Goal: Task Accomplishment & Management: Manage account settings

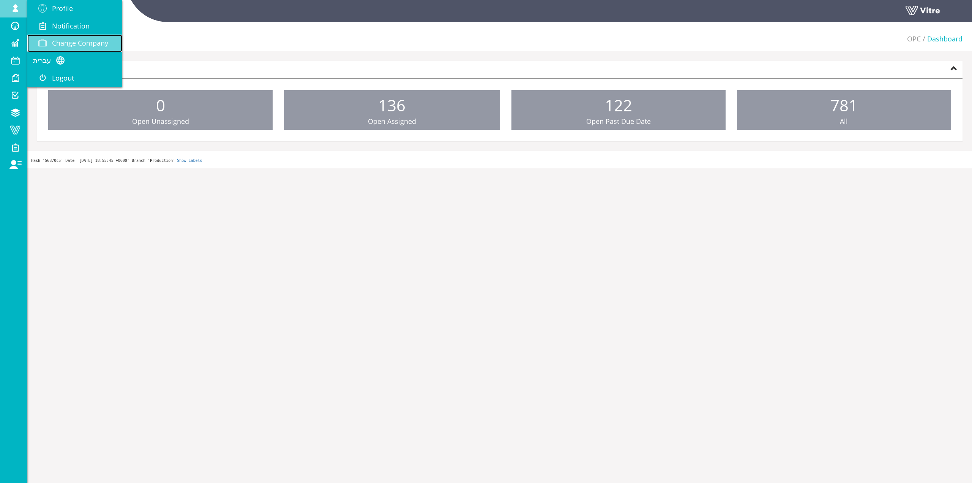
click at [78, 46] on span "Change Company" at bounding box center [80, 42] width 56 height 9
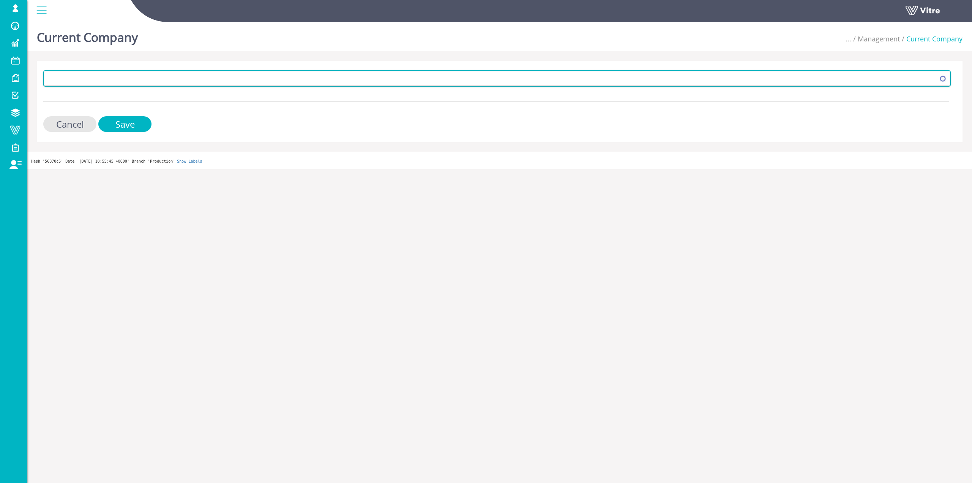
click at [272, 80] on span at bounding box center [489, 78] width 891 height 14
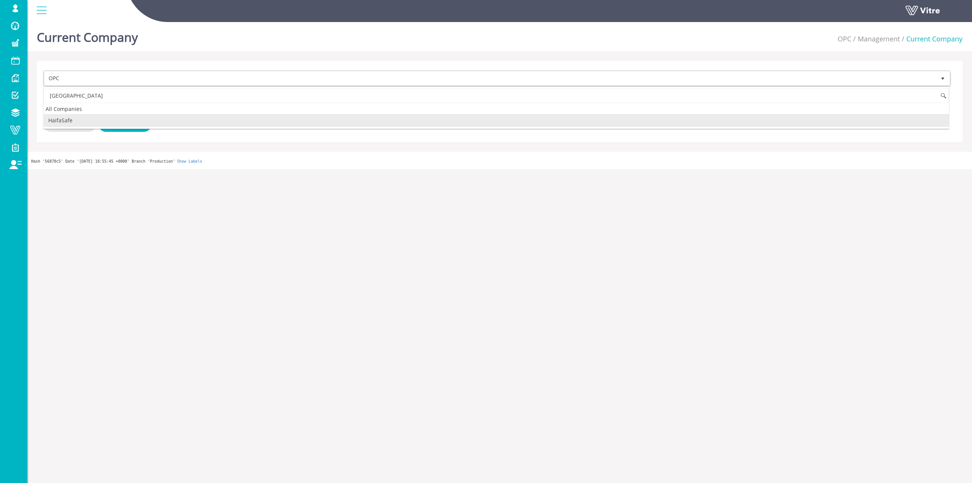
click at [127, 121] on li "HaifaSafe" at bounding box center [496, 120] width 905 height 13
type input "haifa"
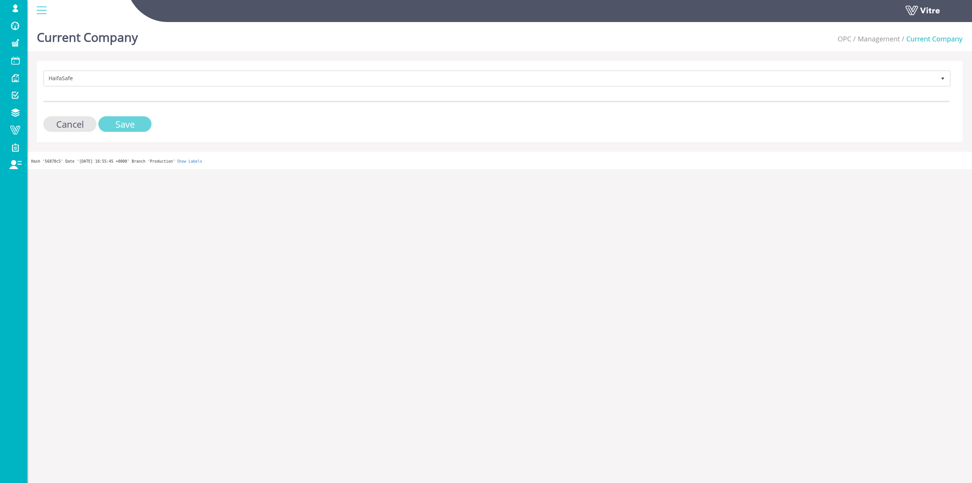
click at [131, 131] on input "Save" at bounding box center [124, 124] width 53 height 16
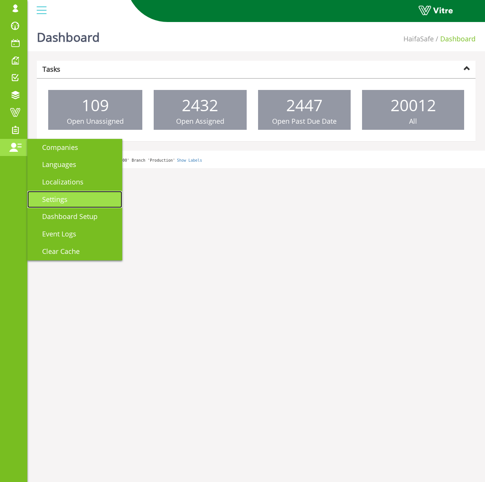
click at [87, 197] on link "Settings" at bounding box center [74, 199] width 95 height 17
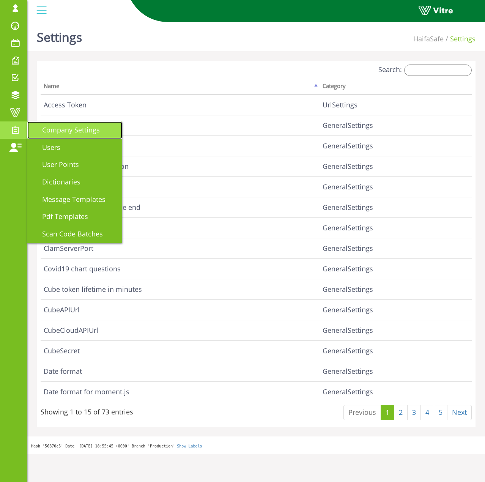
click at [80, 136] on link "Company Settings" at bounding box center [74, 129] width 95 height 17
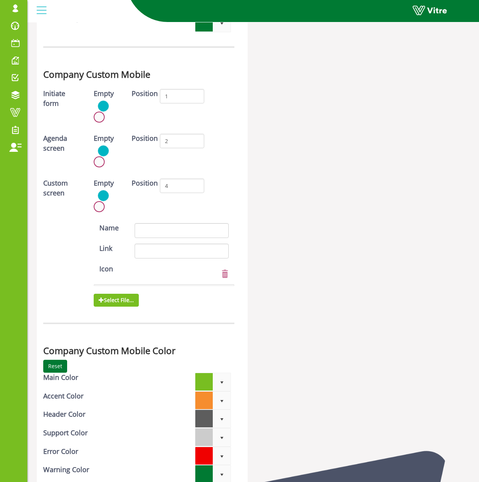
scroll to position [2106, 0]
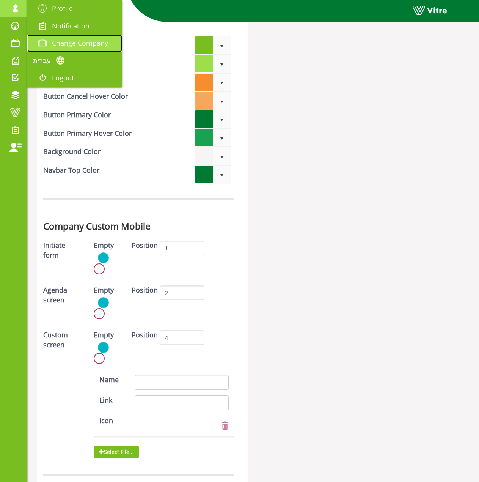
click at [88, 39] on span "Change Company" at bounding box center [80, 42] width 56 height 9
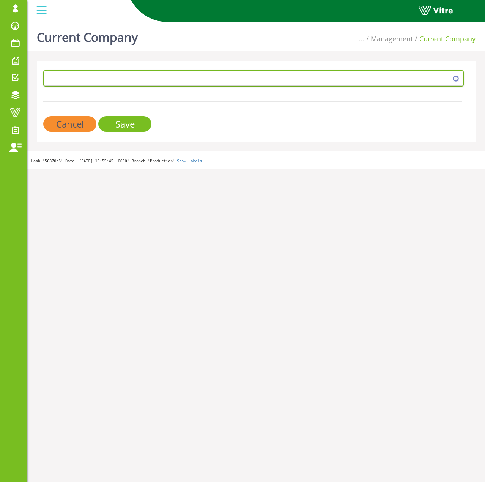
click at [124, 72] on span at bounding box center [246, 78] width 405 height 14
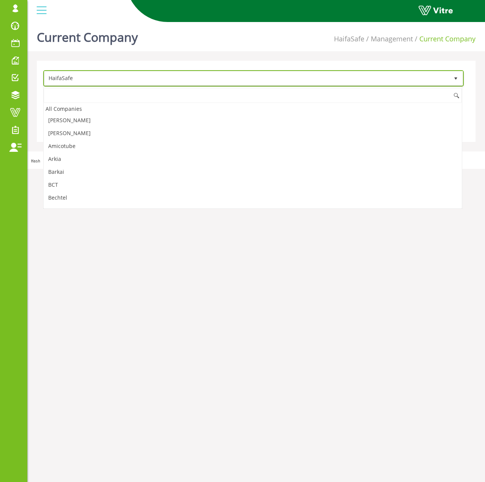
scroll to position [281, 0]
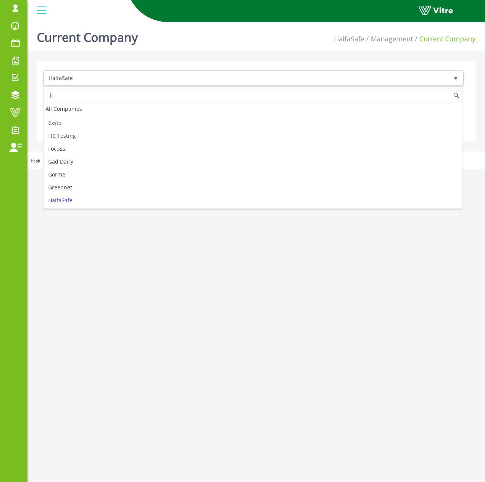
type input "l"
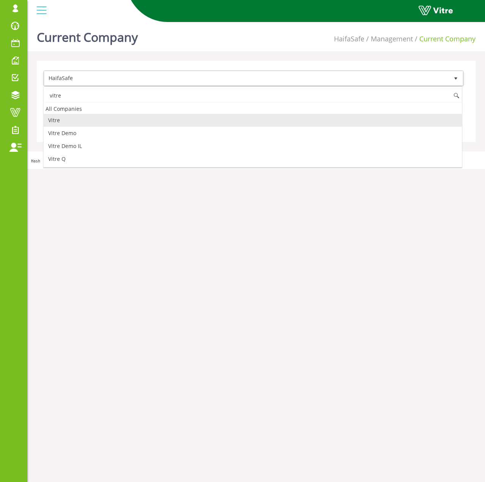
scroll to position [0, 0]
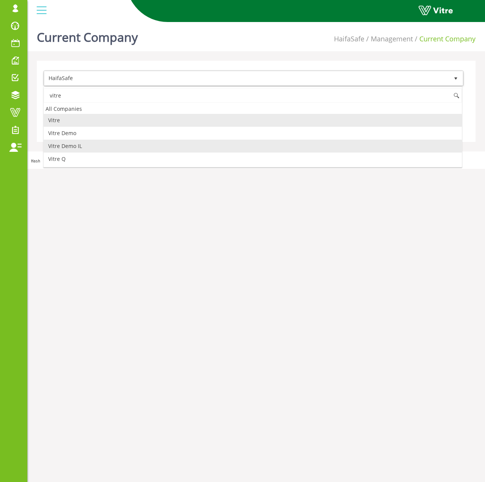
click at [108, 146] on li "Vitre Demo IL" at bounding box center [253, 146] width 418 height 13
type input "vitre"
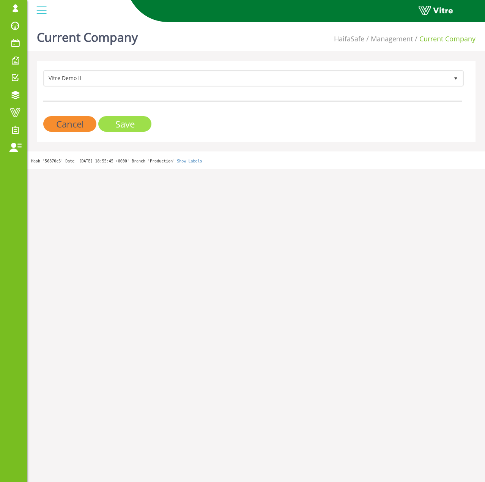
click at [114, 122] on input "Save" at bounding box center [124, 124] width 53 height 16
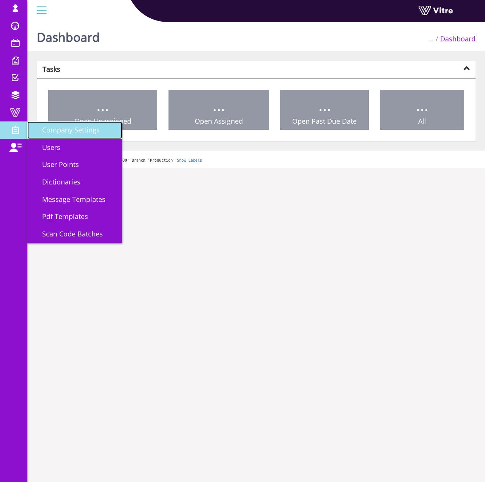
click at [79, 132] on span "Company Settings" at bounding box center [66, 129] width 67 height 9
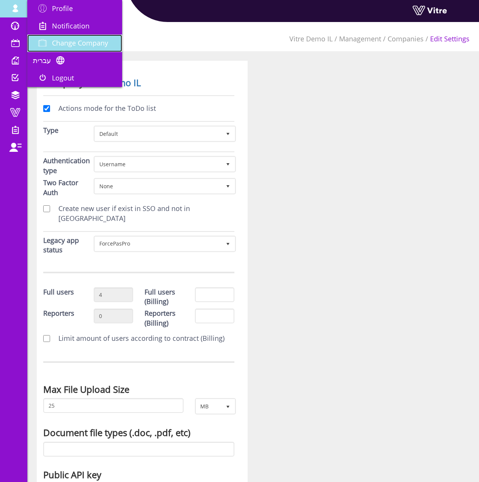
click at [57, 40] on span "Change Company" at bounding box center [80, 42] width 56 height 9
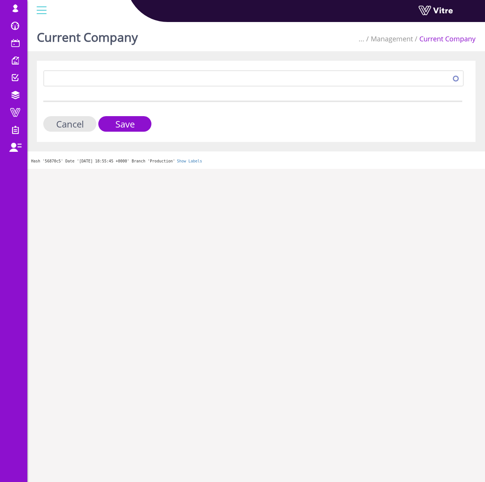
click at [202, 88] on form "414 Cancel Save" at bounding box center [252, 101] width 419 height 62
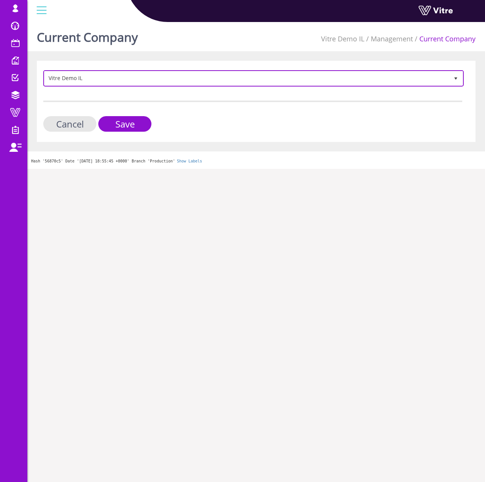
click at [203, 86] on span "Vitre Demo IL 414" at bounding box center [253, 78] width 421 height 16
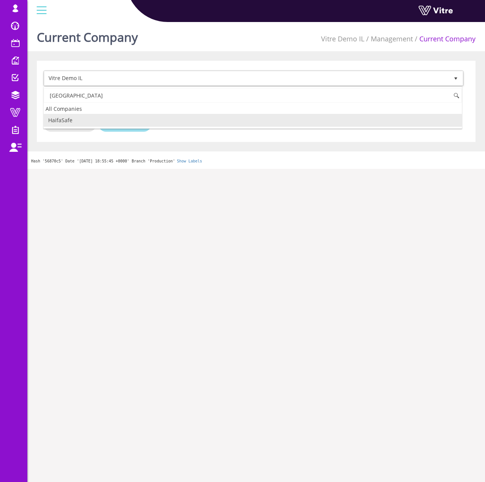
click at [131, 122] on li "HaifaSafe" at bounding box center [253, 120] width 418 height 13
type input "haifa"
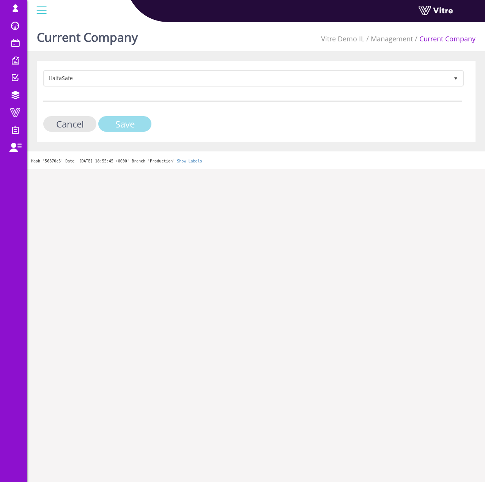
click at [131, 122] on input "Save" at bounding box center [124, 124] width 53 height 16
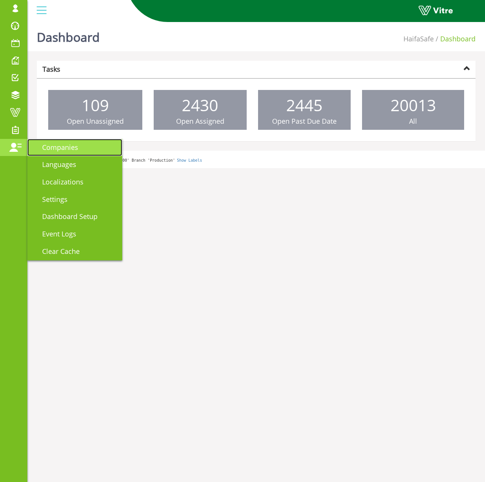
click at [55, 153] on link "Companies" at bounding box center [74, 147] width 95 height 17
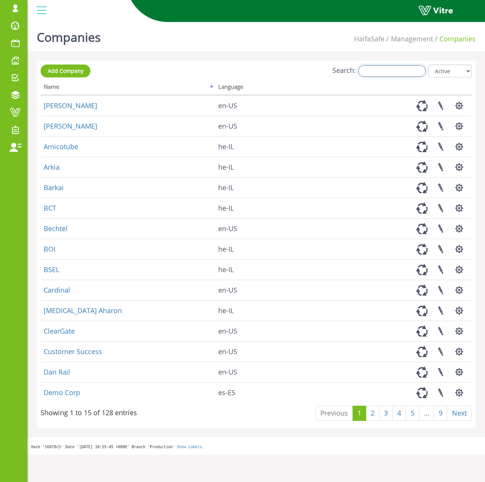
click at [420, 68] on input "Search:" at bounding box center [392, 70] width 68 height 11
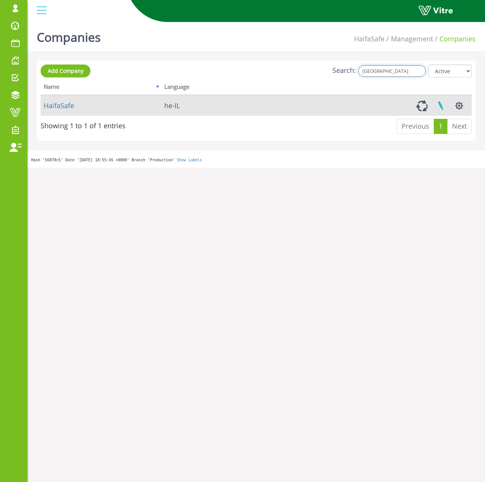
type input "[GEOGRAPHIC_DATA]"
click at [446, 103] on link at bounding box center [440, 106] width 19 height 20
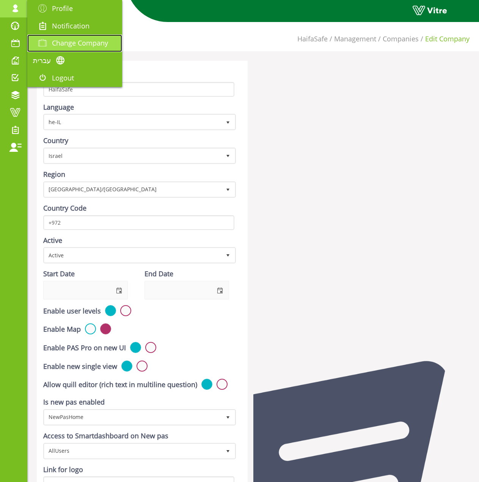
click at [60, 38] on link "Change Company" at bounding box center [74, 43] width 95 height 17
click at [101, 44] on span "Change Company" at bounding box center [80, 42] width 56 height 9
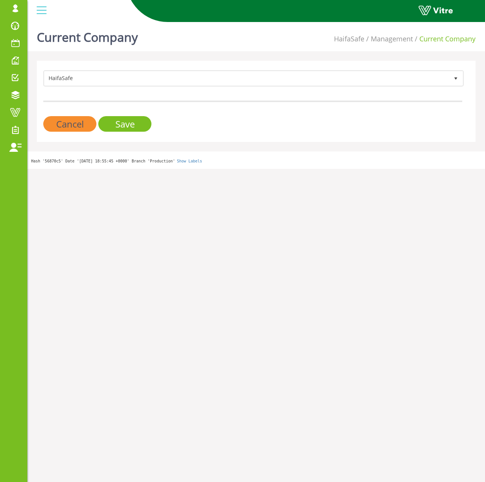
click at [104, 88] on form "HaifaSafe 151 Cancel Save" at bounding box center [252, 101] width 419 height 62
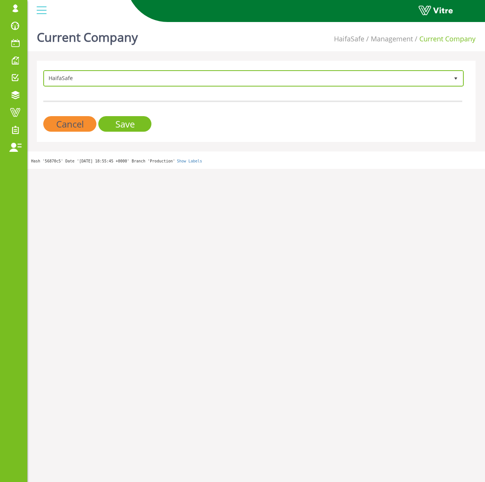
click at [105, 83] on span "HaifaSafe" at bounding box center [246, 78] width 405 height 14
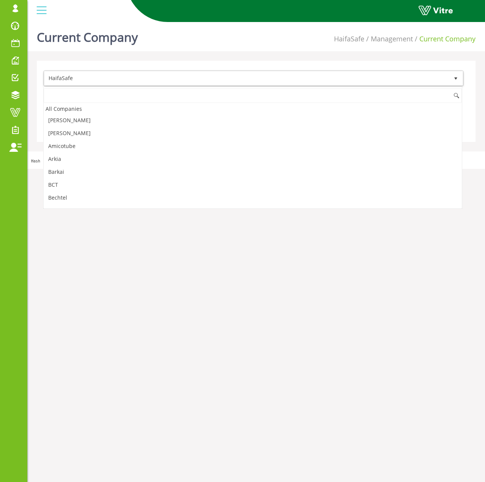
scroll to position [281, 0]
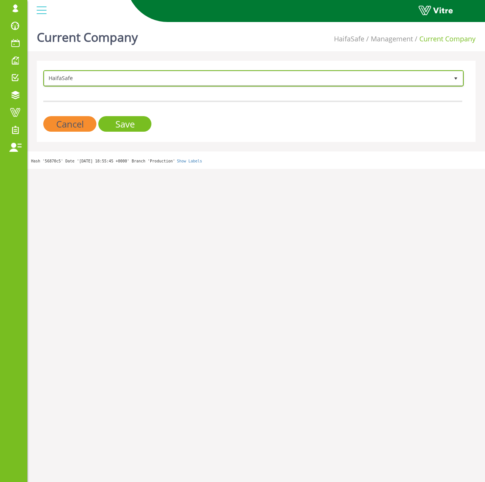
click at [107, 79] on span "HaifaSafe" at bounding box center [246, 78] width 405 height 14
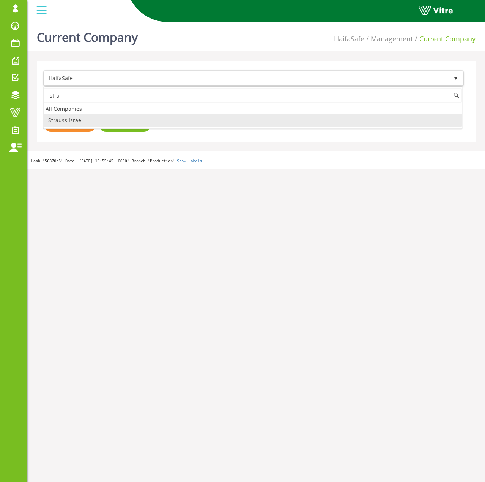
scroll to position [0, 0]
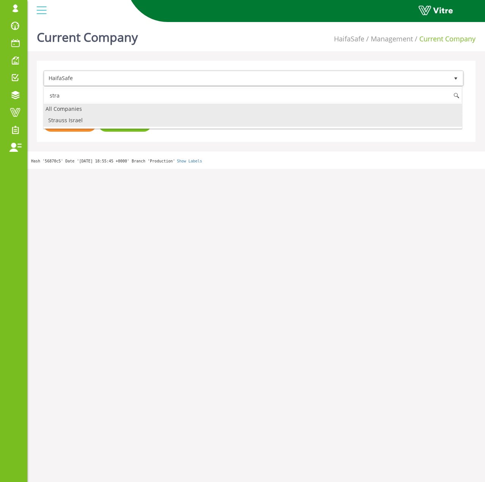
click at [88, 117] on li "Strauss Israel" at bounding box center [253, 120] width 418 height 13
type input "stra"
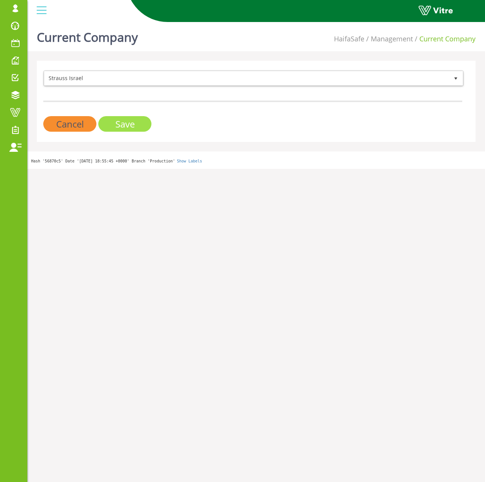
click at [108, 120] on input "Save" at bounding box center [124, 124] width 53 height 16
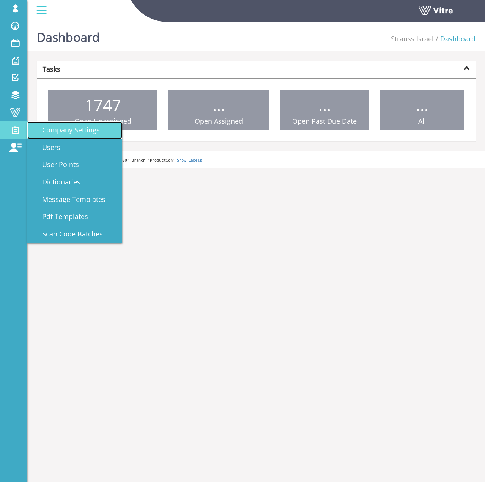
click at [54, 131] on span "Company Settings" at bounding box center [66, 129] width 67 height 9
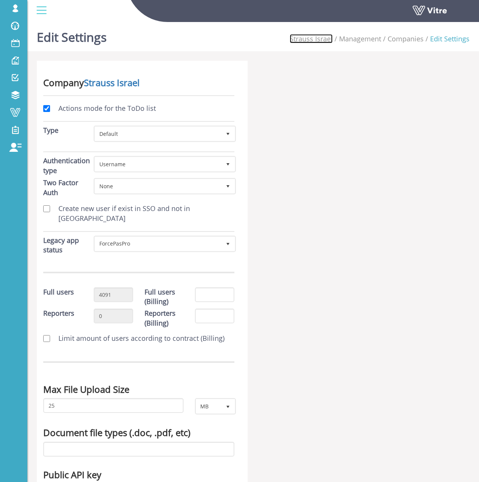
click at [323, 41] on link "Strauss Israel" at bounding box center [311, 38] width 43 height 9
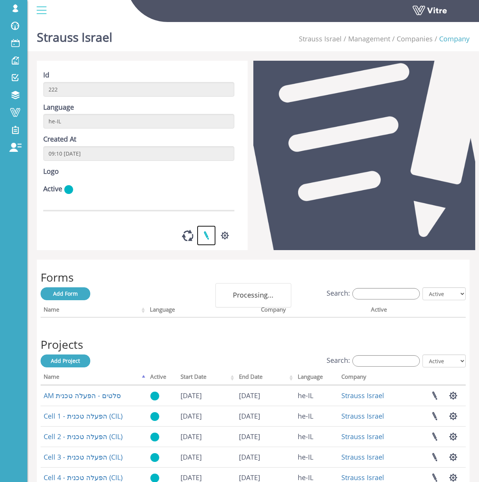
click at [208, 246] on link at bounding box center [206, 236] width 19 height 20
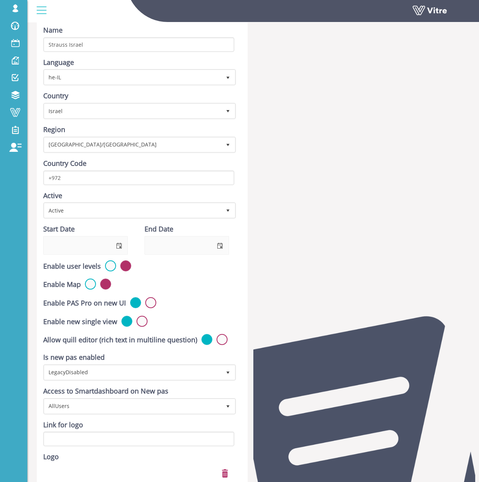
scroll to position [114, 0]
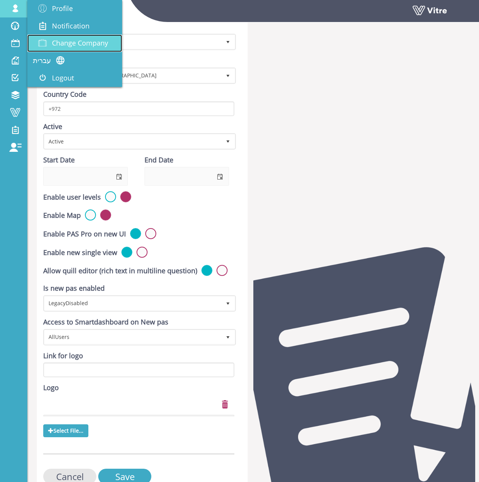
click at [63, 39] on span "Change Company" at bounding box center [80, 42] width 56 height 9
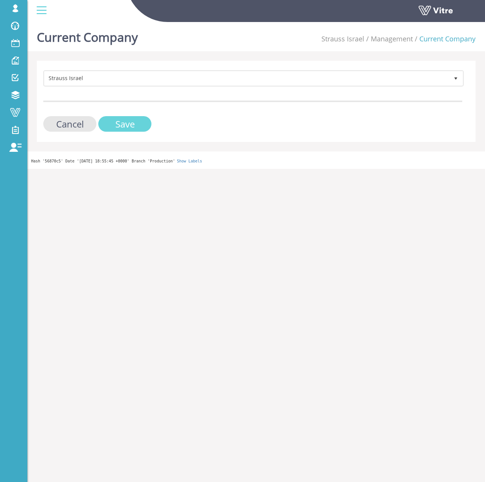
click at [138, 129] on input "Save" at bounding box center [124, 124] width 53 height 16
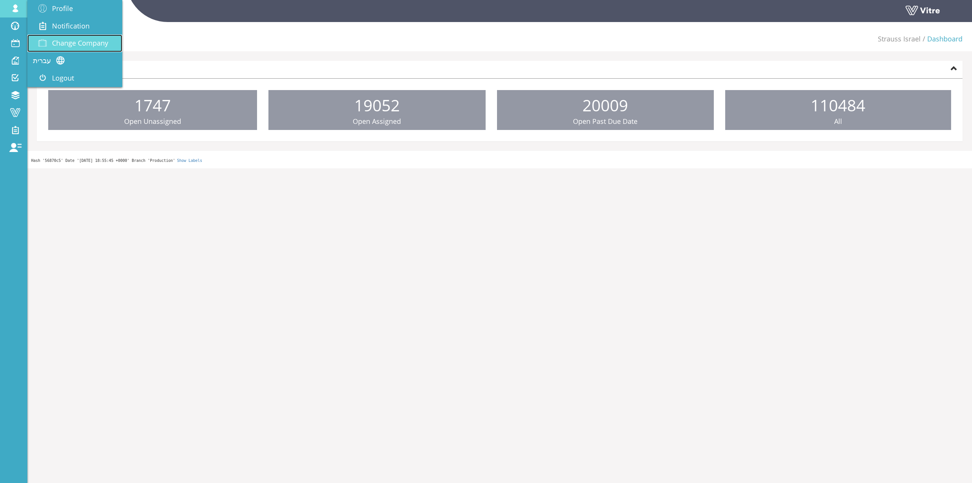
click at [57, 41] on span "Change Company" at bounding box center [80, 42] width 56 height 9
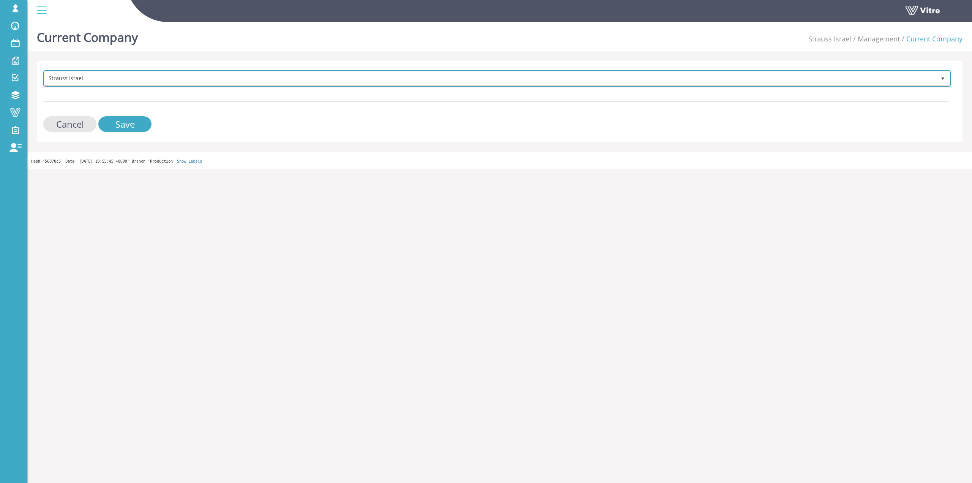
click at [211, 80] on span "Strauss Israel" at bounding box center [489, 78] width 891 height 14
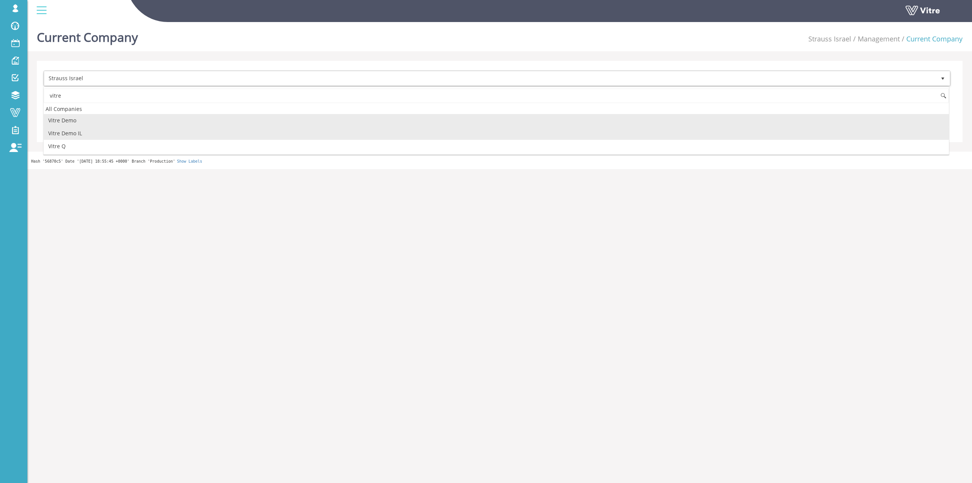
click at [91, 132] on li "Vitre Demo IL" at bounding box center [496, 133] width 905 height 13
type input "vitre"
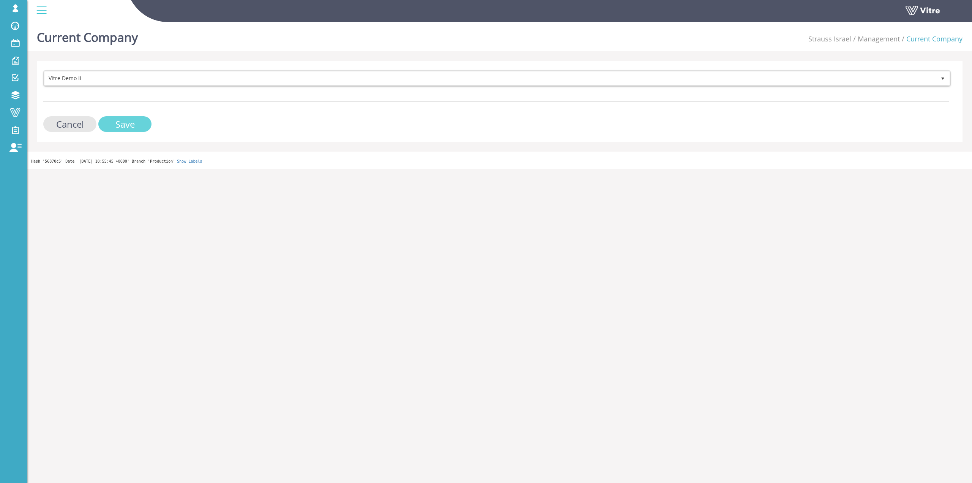
click at [139, 123] on input "Save" at bounding box center [124, 124] width 53 height 16
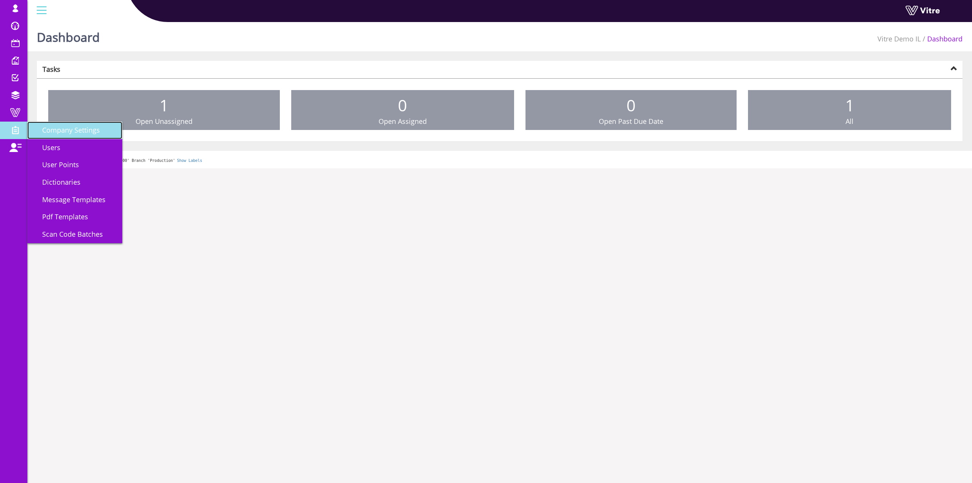
click at [66, 127] on span "Company Settings" at bounding box center [66, 129] width 67 height 9
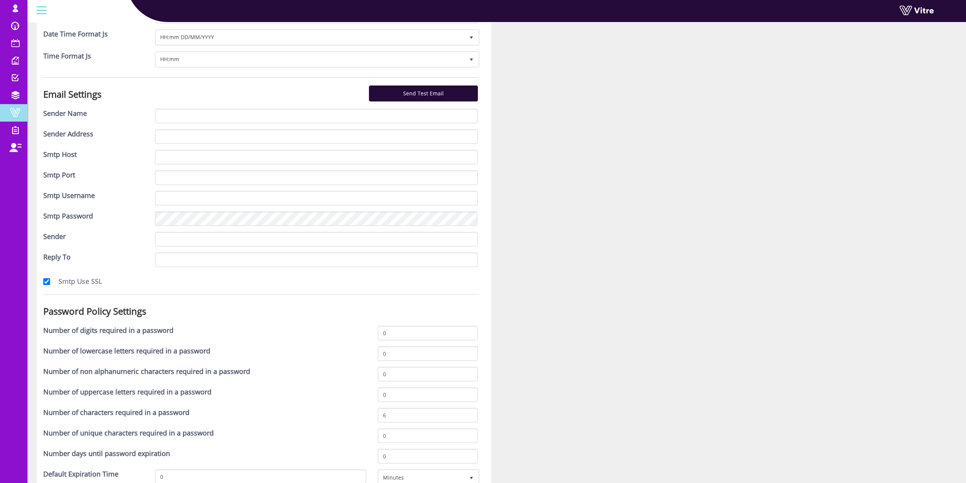
scroll to position [1194, 0]
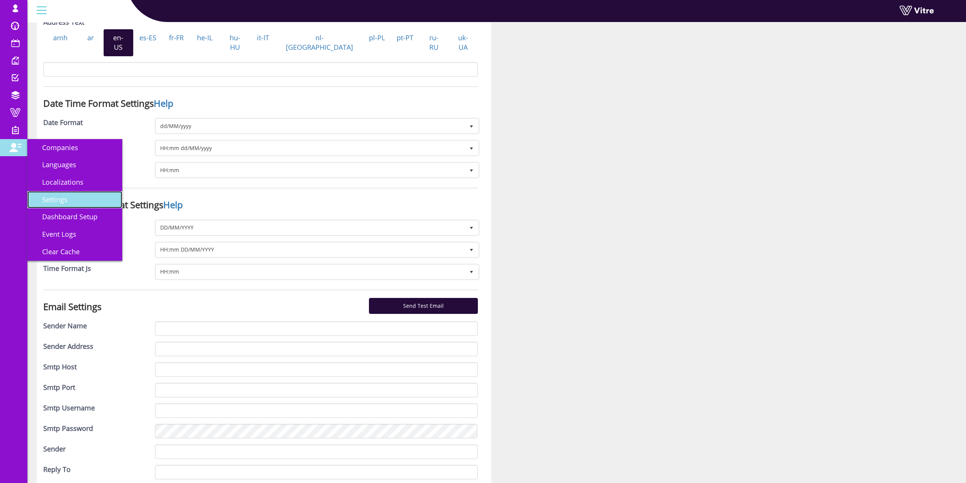
click at [42, 194] on link "Settings" at bounding box center [74, 199] width 95 height 17
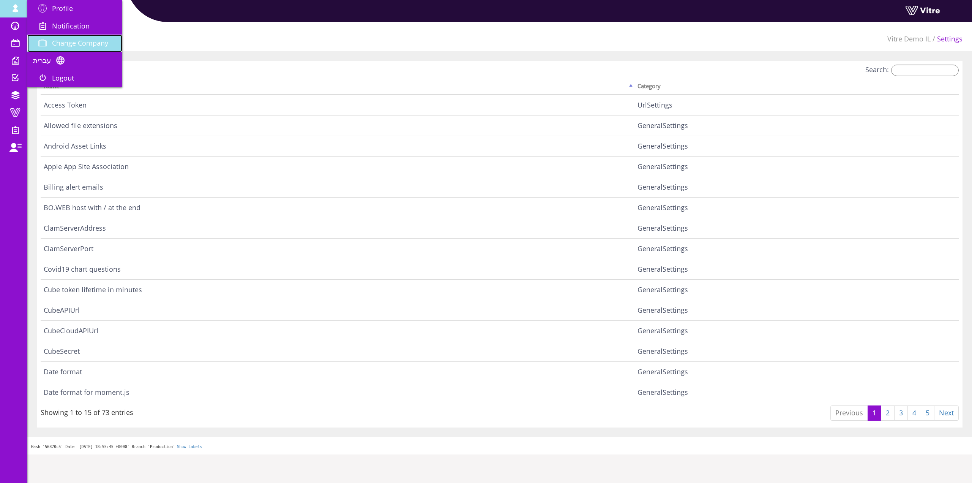
click at [71, 38] on link "Change Company" at bounding box center [74, 43] width 95 height 17
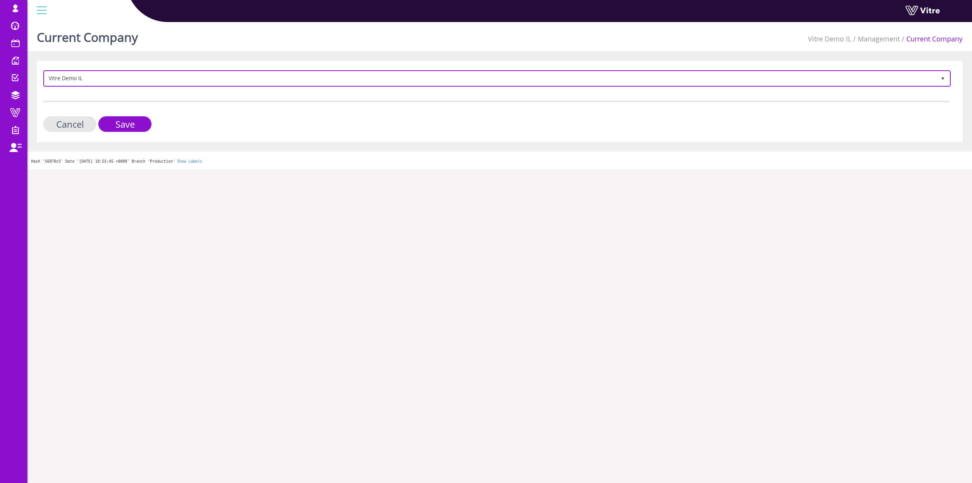
click at [91, 79] on span "Vitre Demo IL" at bounding box center [489, 78] width 891 height 14
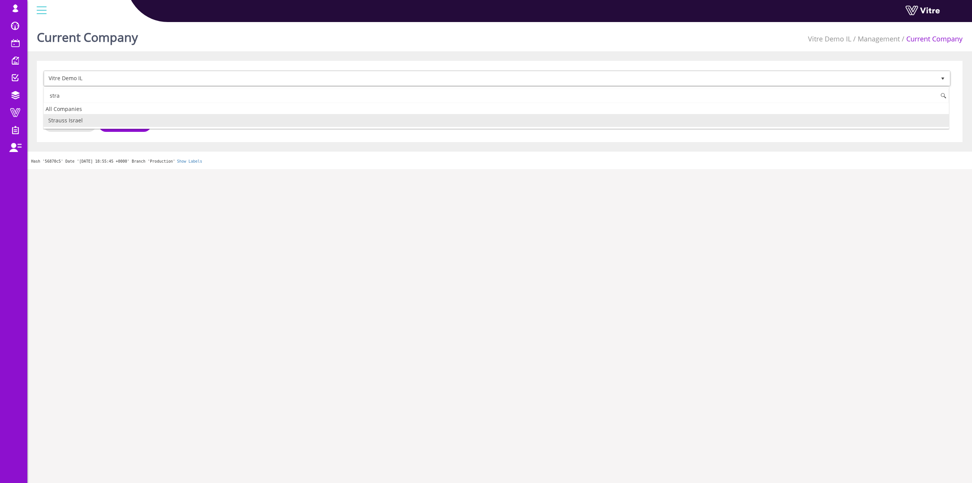
click at [82, 124] on li "Strauss Israel" at bounding box center [496, 120] width 905 height 13
type input "stra"
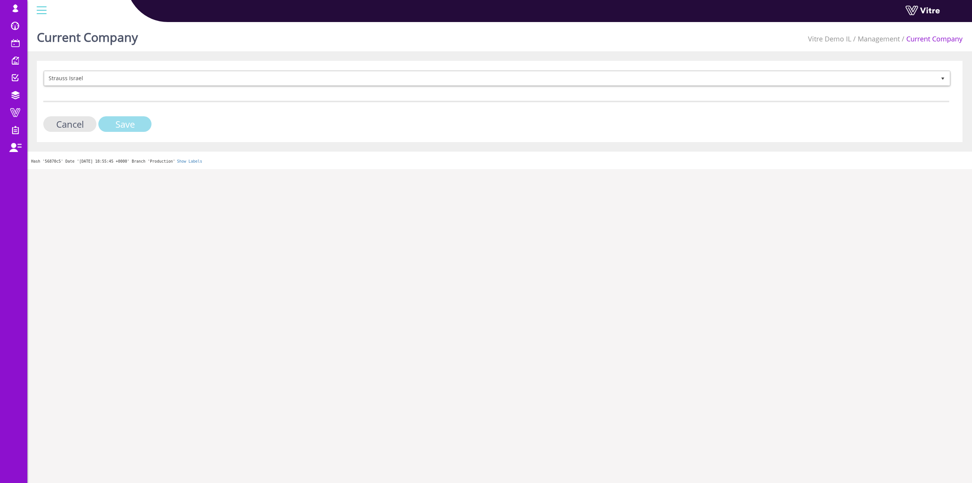
click at [108, 121] on input "Save" at bounding box center [124, 124] width 53 height 16
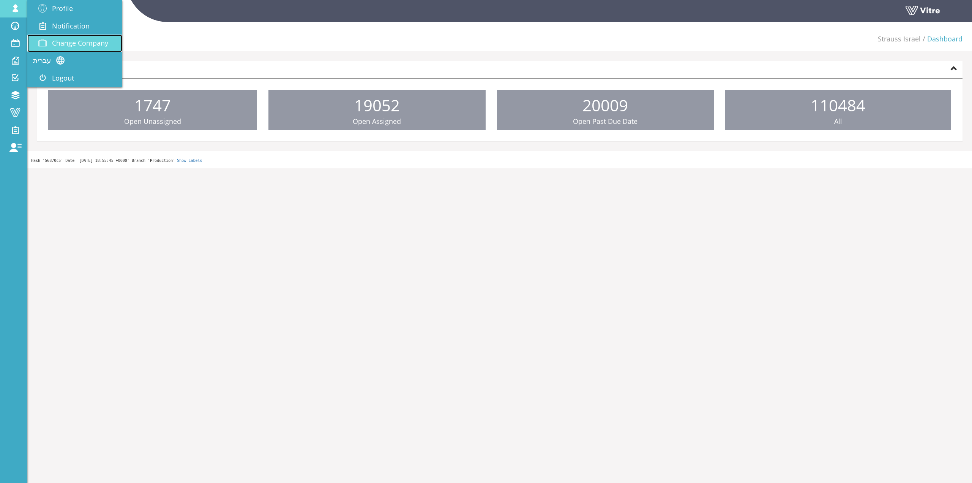
drag, startPoint x: 56, startPoint y: 38, endPoint x: 60, endPoint y: 36, distance: 4.6
click at [56, 38] on span "Change Company" at bounding box center [80, 42] width 56 height 9
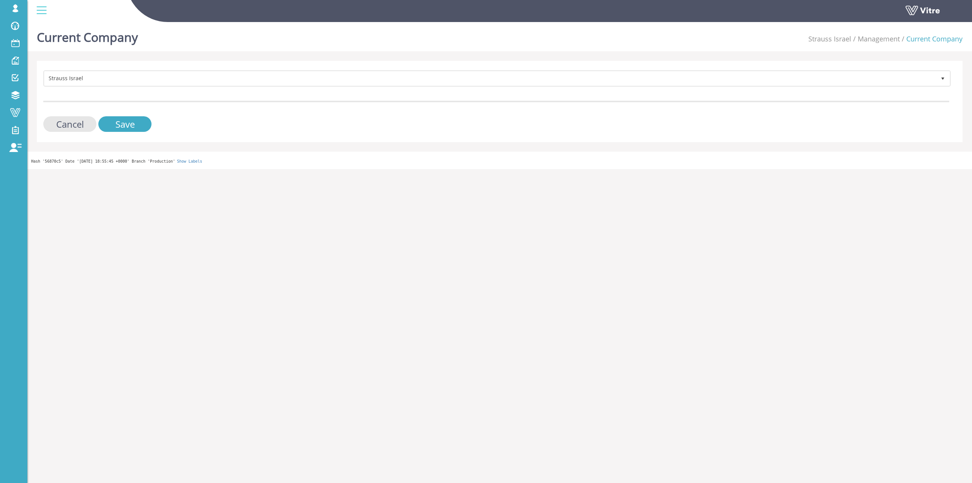
click at [200, 93] on form "Strauss Israel 222 Cancel Save" at bounding box center [496, 101] width 906 height 62
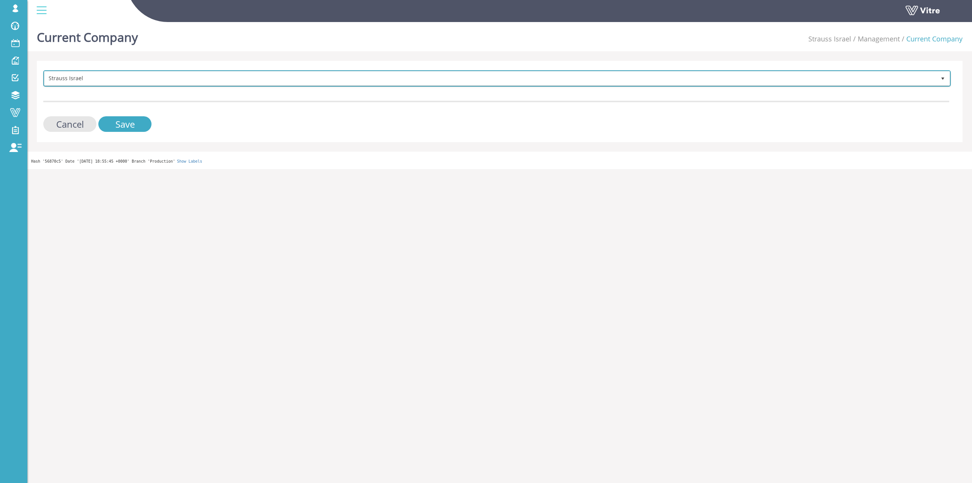
click at [209, 81] on span "Strauss Israel" at bounding box center [489, 78] width 891 height 14
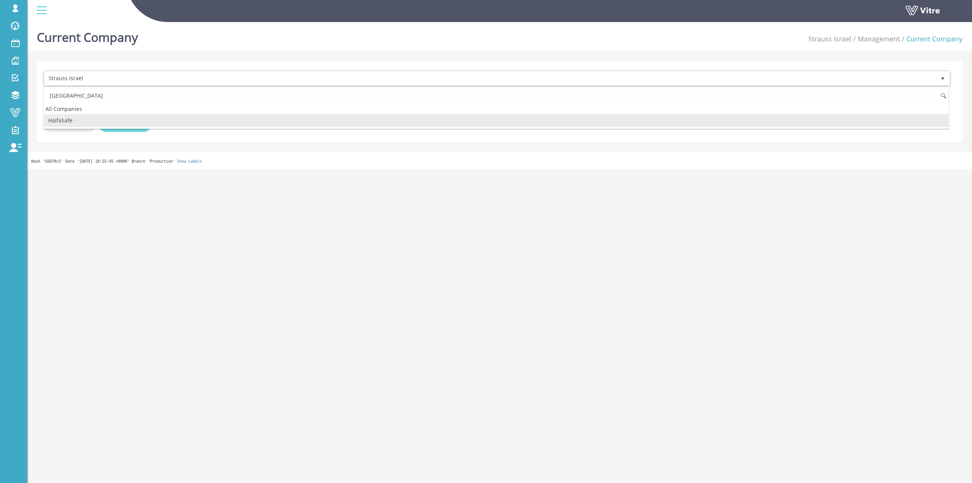
click at [134, 119] on li "HaifaSafe" at bounding box center [496, 120] width 905 height 13
type input "[GEOGRAPHIC_DATA]"
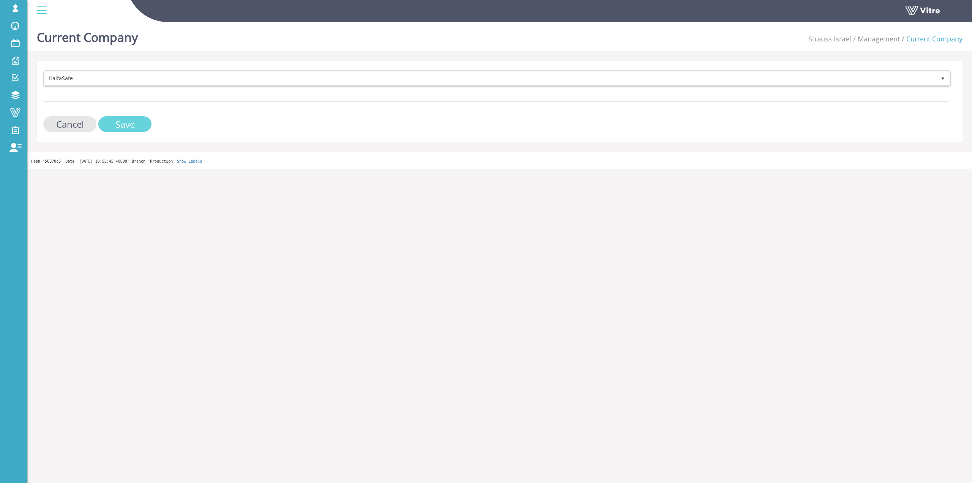
click at [137, 126] on input "Save" at bounding box center [124, 124] width 53 height 16
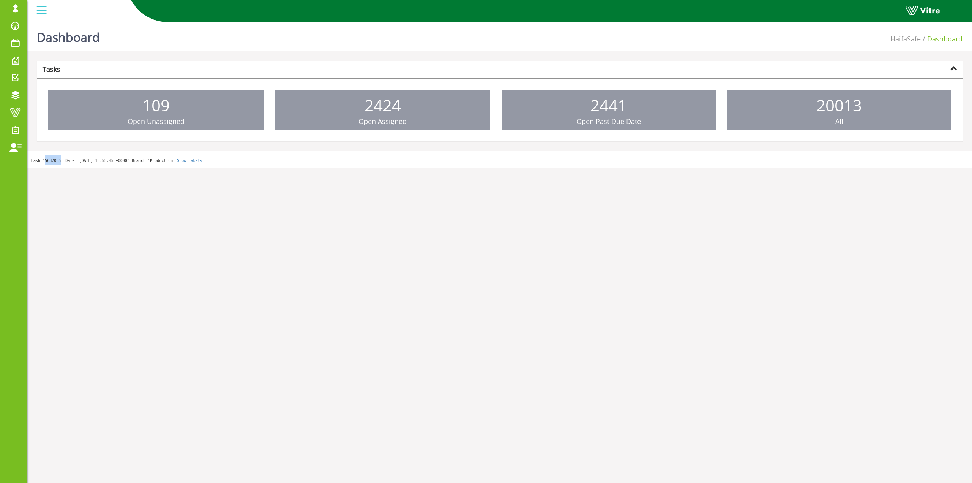
drag, startPoint x: 242, startPoint y: 4, endPoint x: 44, endPoint y: 244, distance: 311.2
click at [62, 168] on html "[EMAIL_ADDRESS][DOMAIN_NAME] Profile Notification Change Company עברית English …" at bounding box center [486, 84] width 972 height 168
click at [10, 114] on span at bounding box center [15, 112] width 19 height 9
